Goal: Task Accomplishment & Management: Use online tool/utility

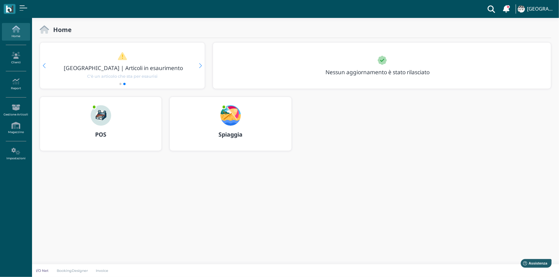
click at [104, 112] on img at bounding box center [101, 115] width 21 height 21
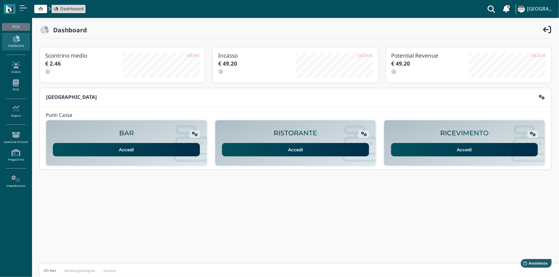
click at [458, 147] on link "Accedi" at bounding box center [464, 149] width 147 height 13
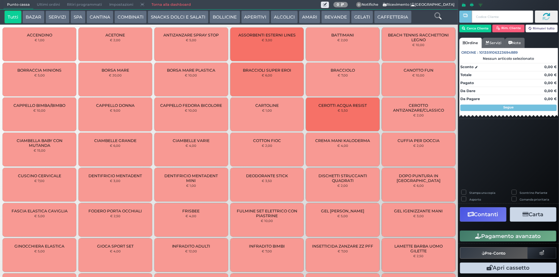
click at [37, 13] on button "BAZAR" at bounding box center [33, 17] width 22 height 13
